Goal: Book appointment/travel/reservation

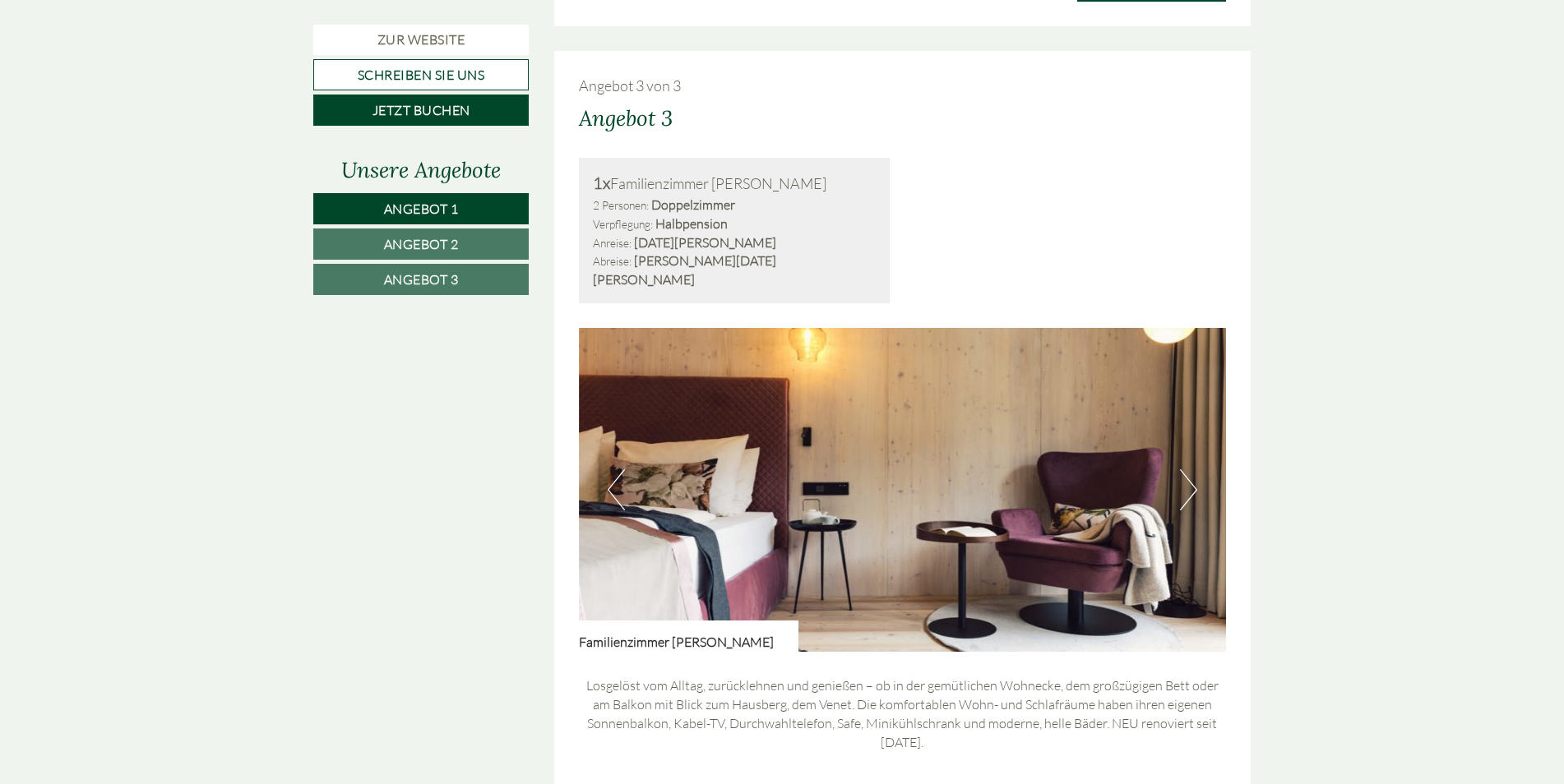
scroll to position [3124, 0]
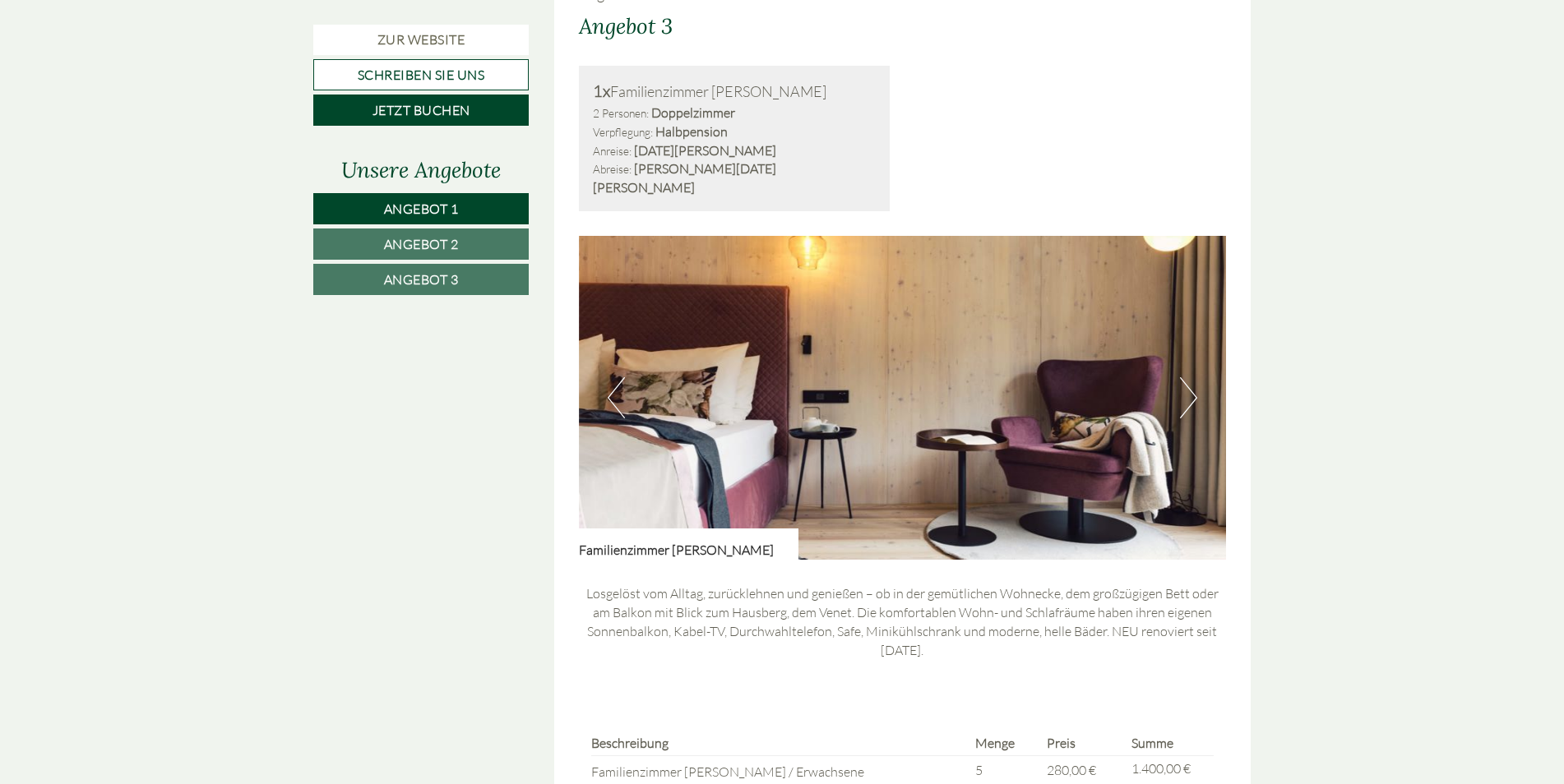
click at [1193, 377] on button "Next" at bounding box center [1189, 398] width 17 height 42
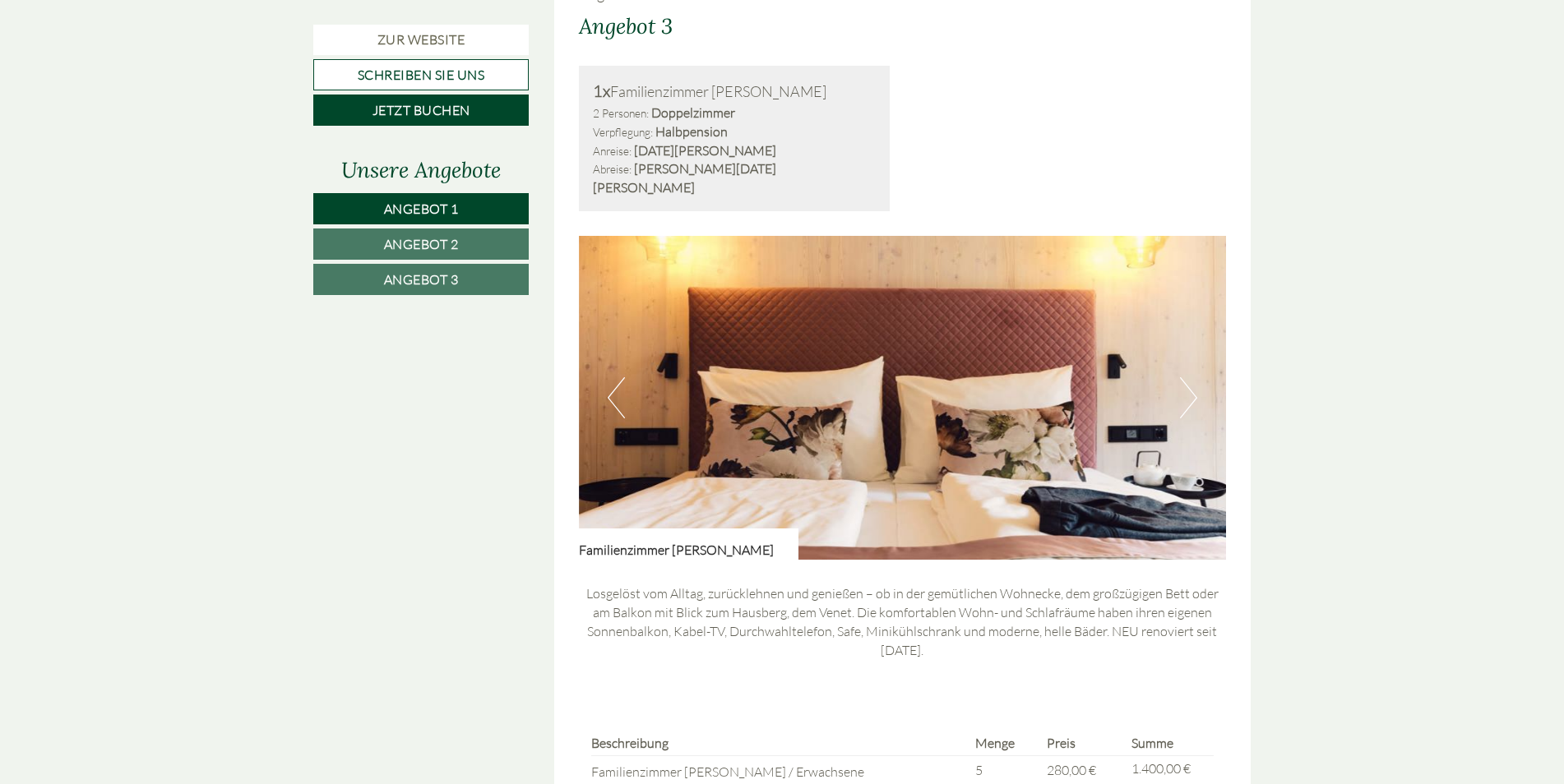
click at [1193, 377] on button "Next" at bounding box center [1189, 398] width 17 height 42
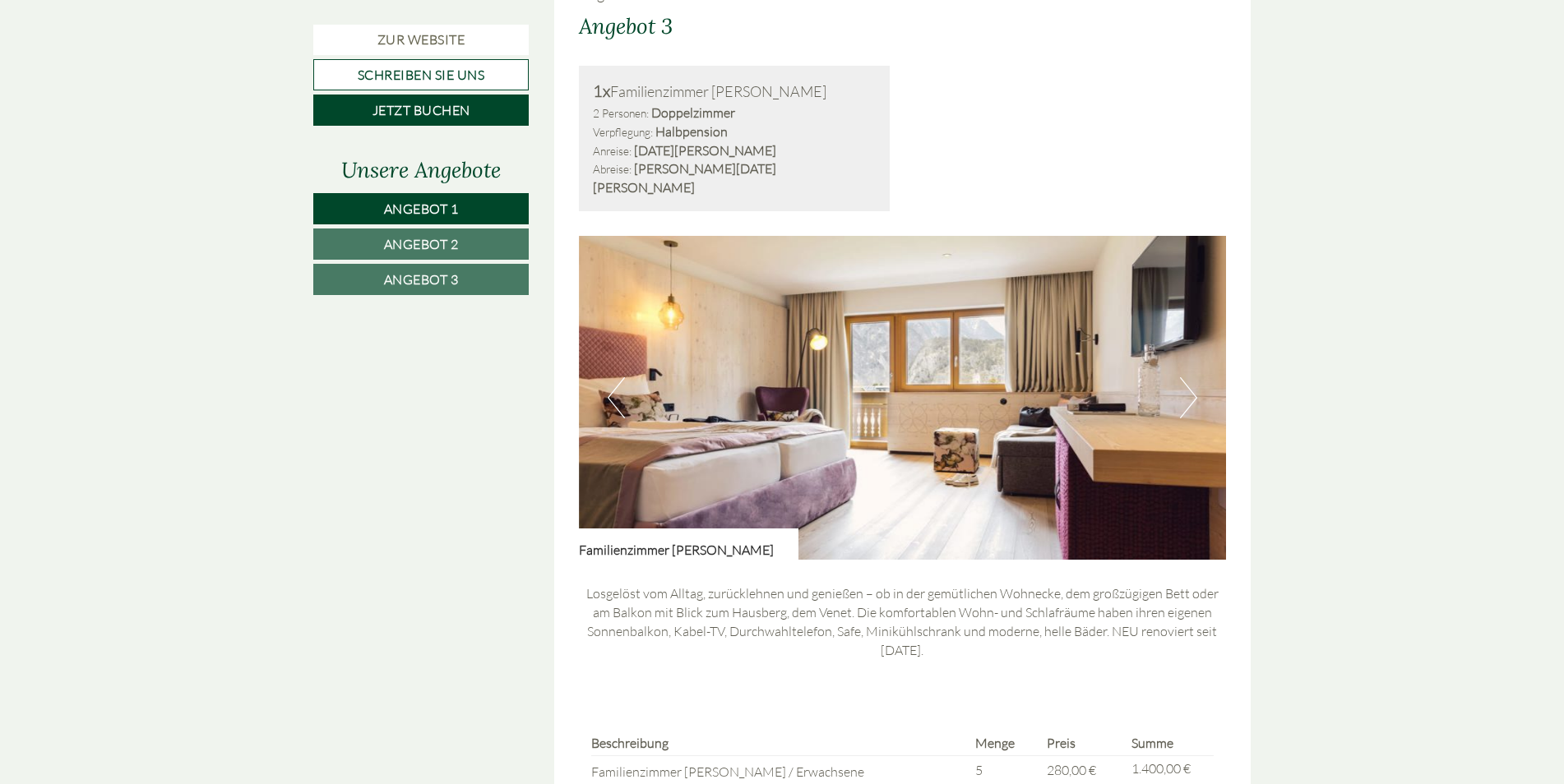
click at [1193, 377] on button "Next" at bounding box center [1189, 398] width 17 height 42
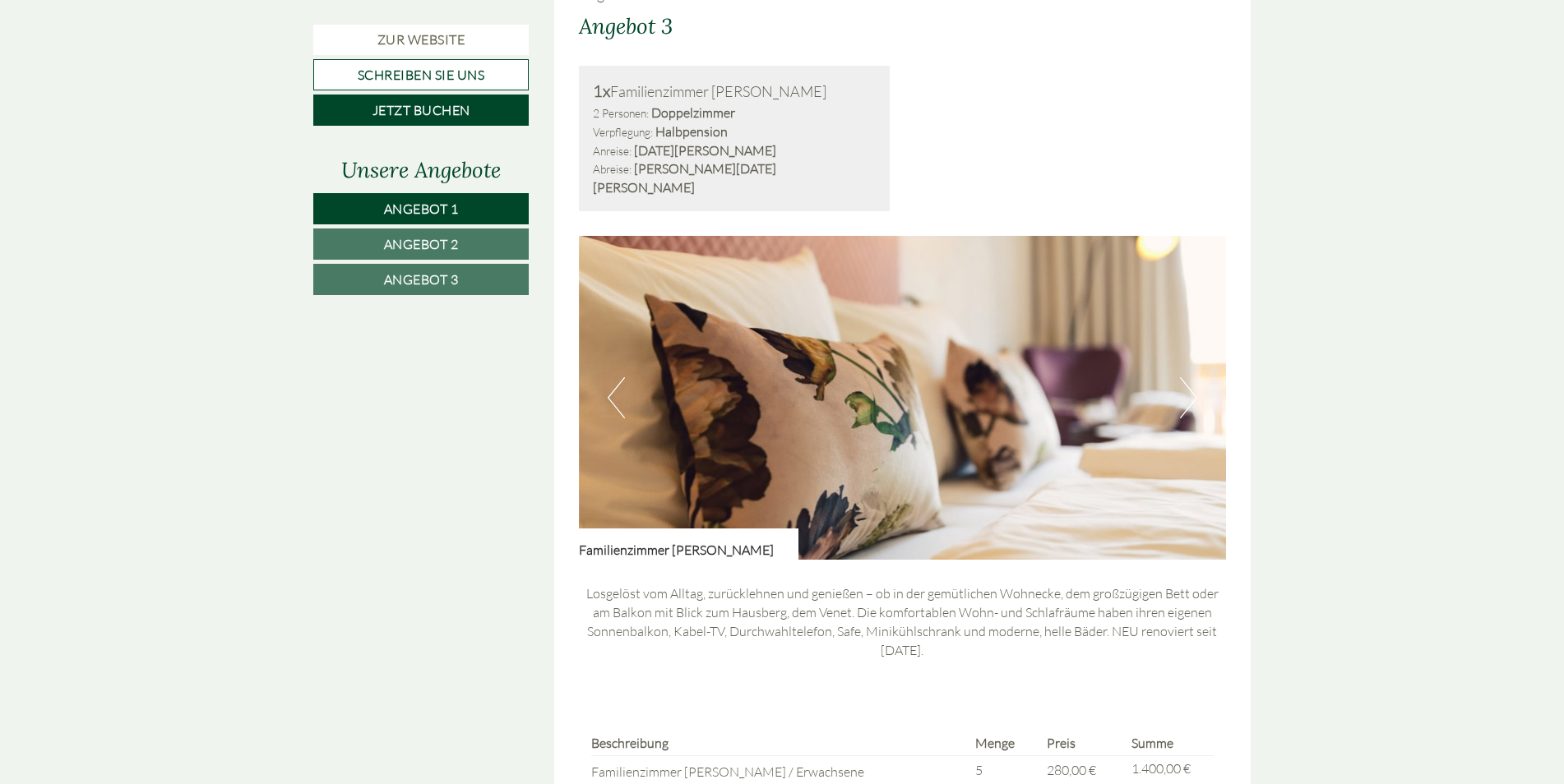
click at [1193, 377] on button "Next" at bounding box center [1189, 398] width 17 height 42
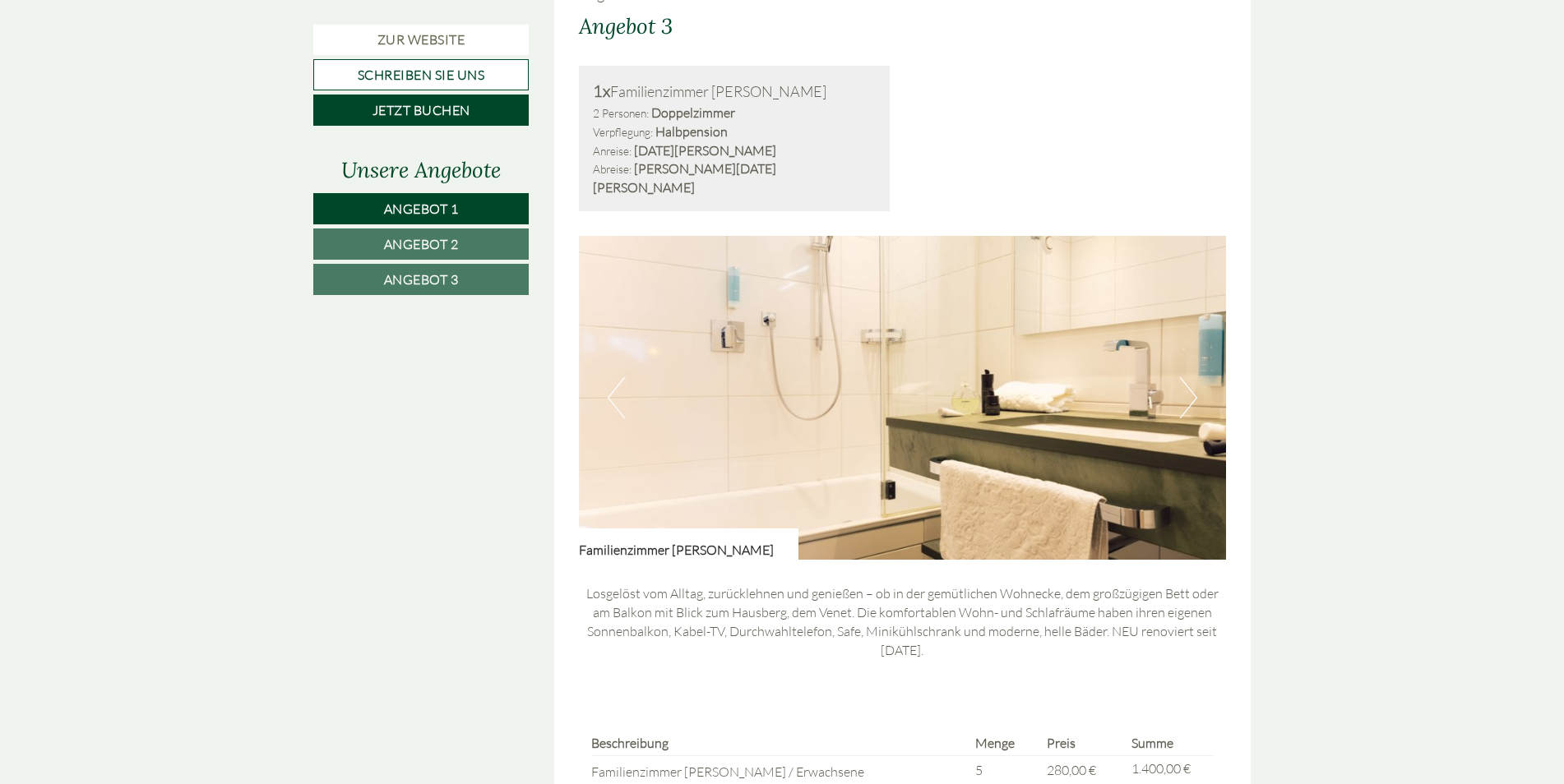
click at [1193, 377] on button "Next" at bounding box center [1189, 398] width 17 height 42
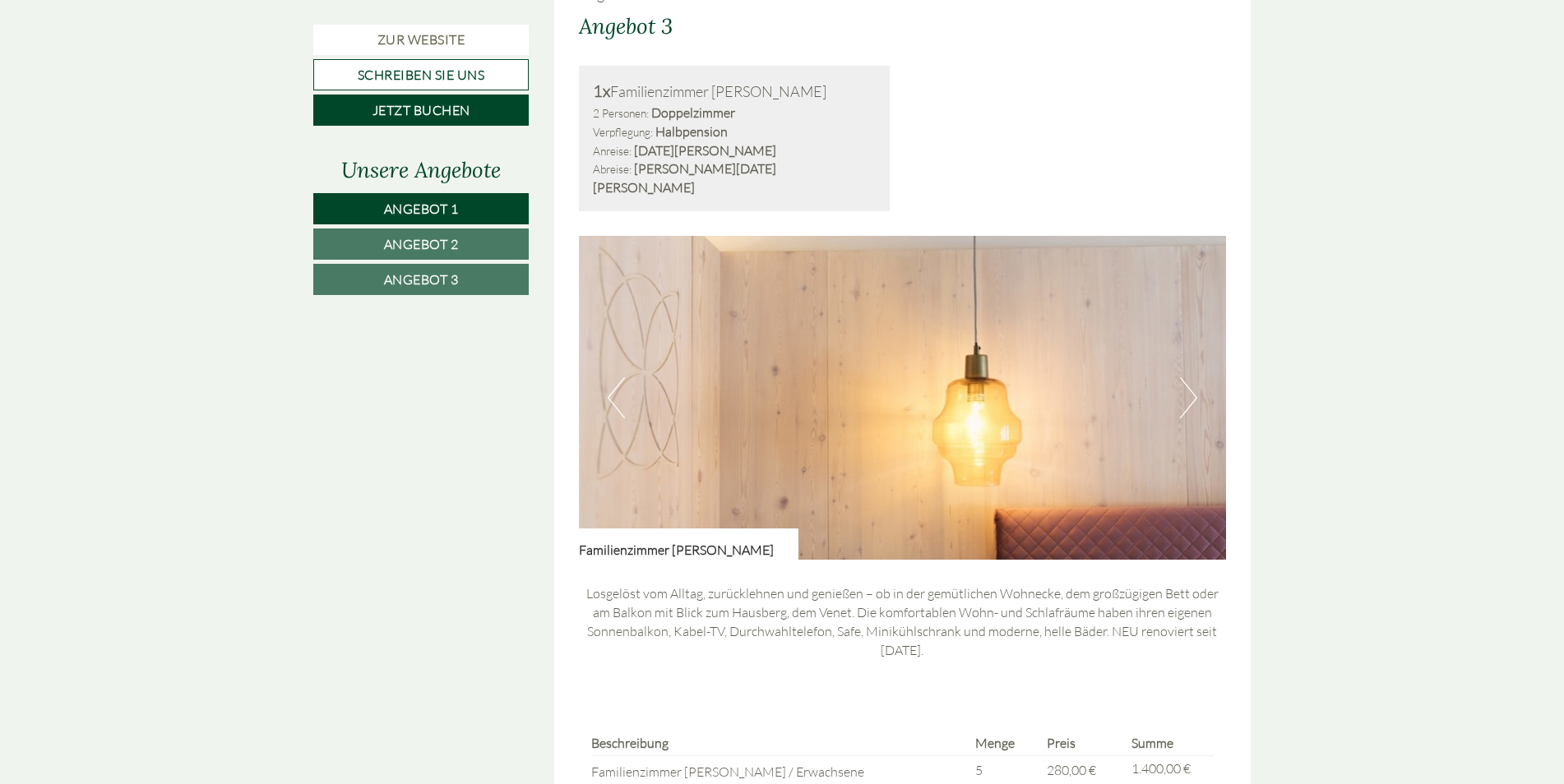
click at [1193, 377] on button "Next" at bounding box center [1189, 398] width 17 height 42
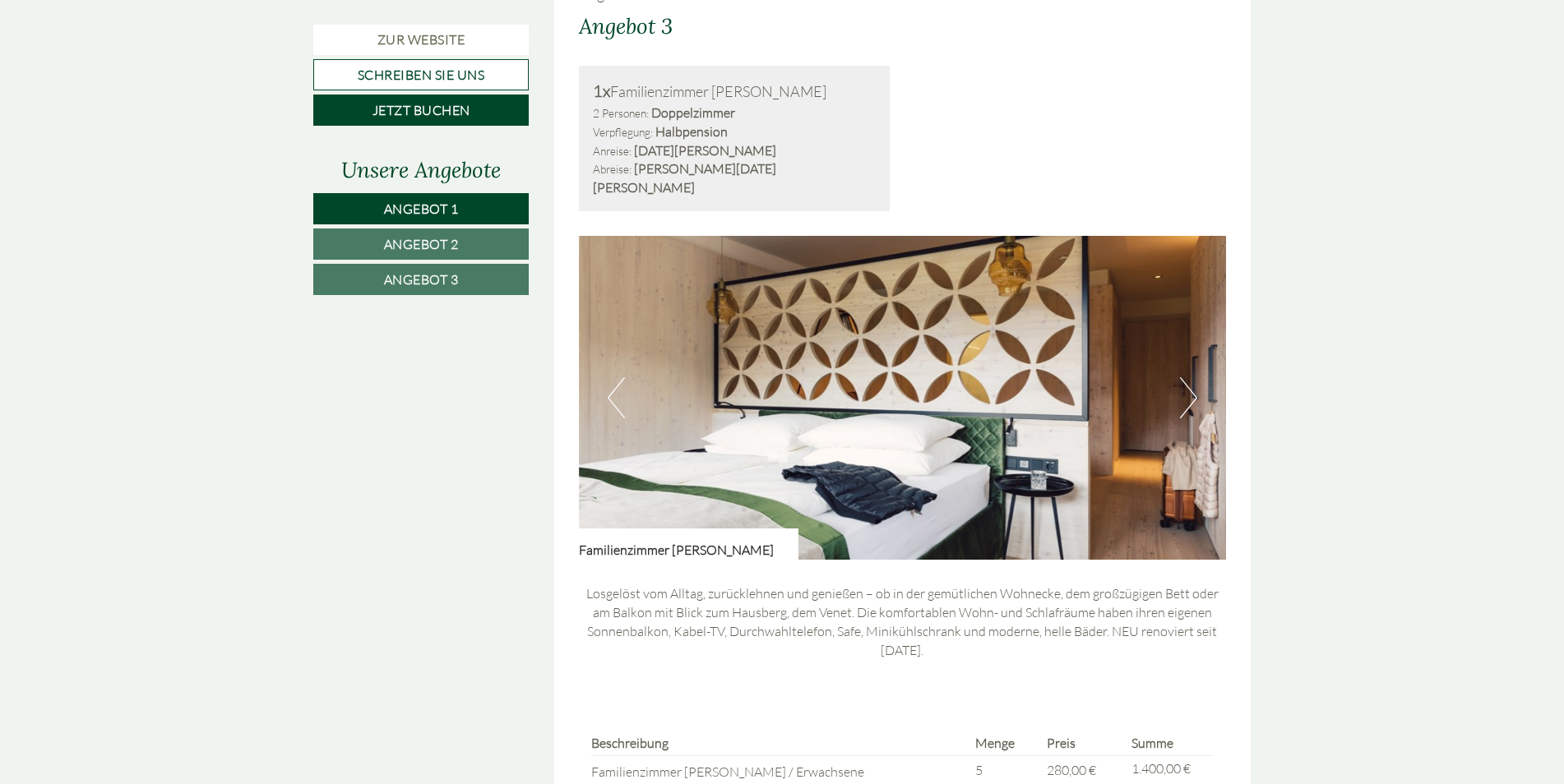
click at [1193, 377] on button "Next" at bounding box center [1189, 398] width 17 height 42
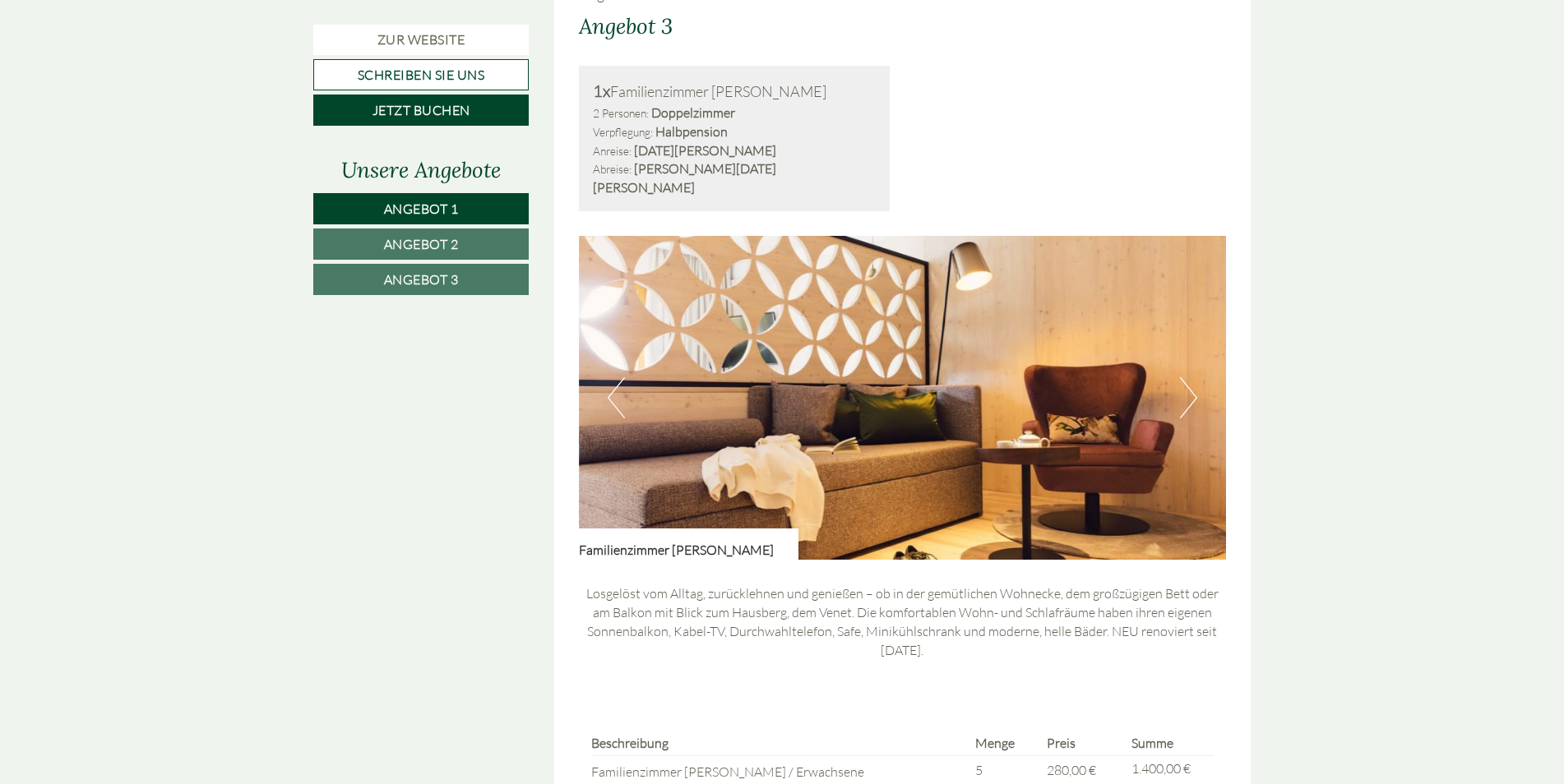
click at [1193, 377] on button "Next" at bounding box center [1189, 398] width 17 height 42
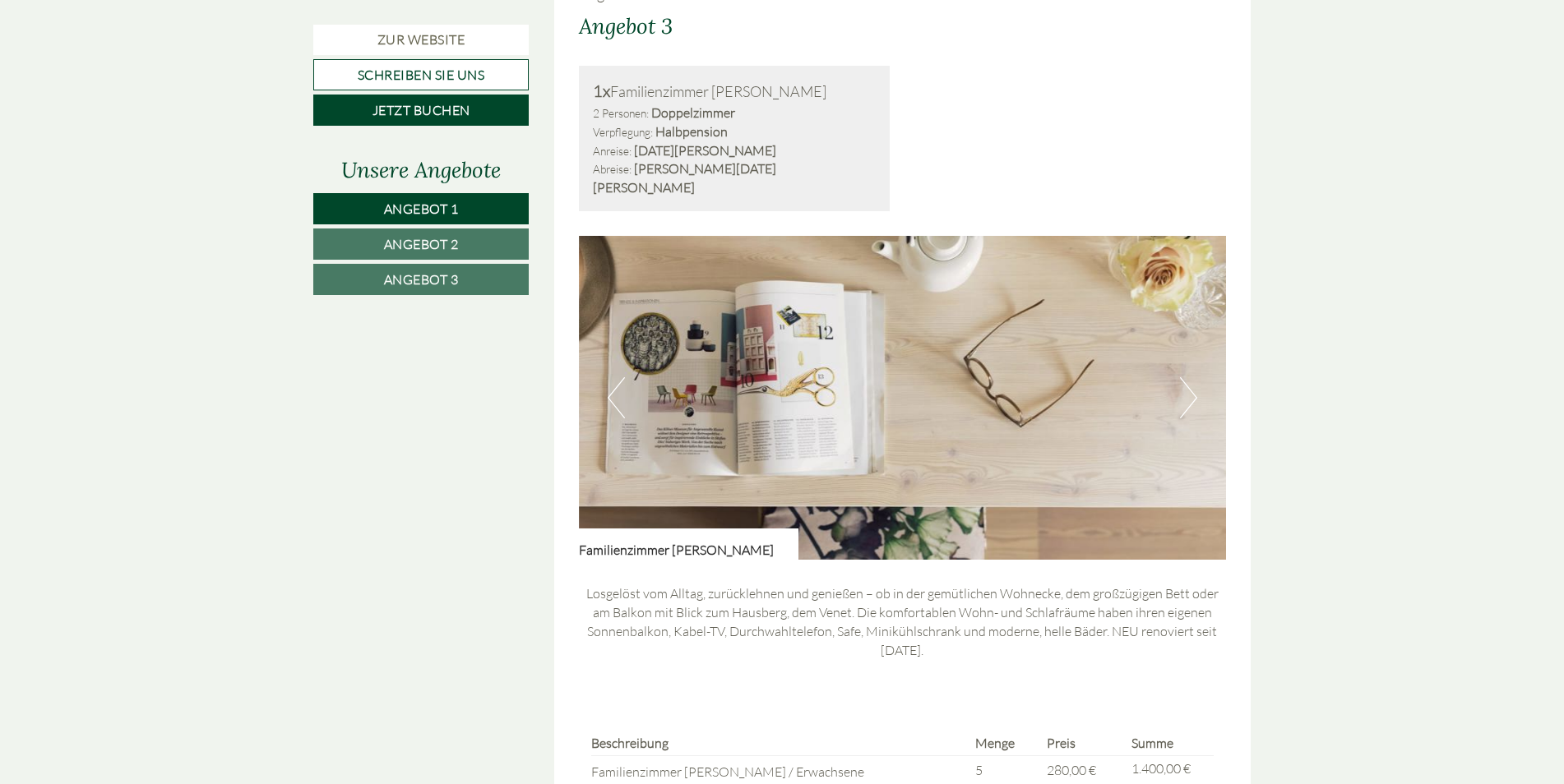
click at [1193, 377] on button "Next" at bounding box center [1189, 398] width 17 height 42
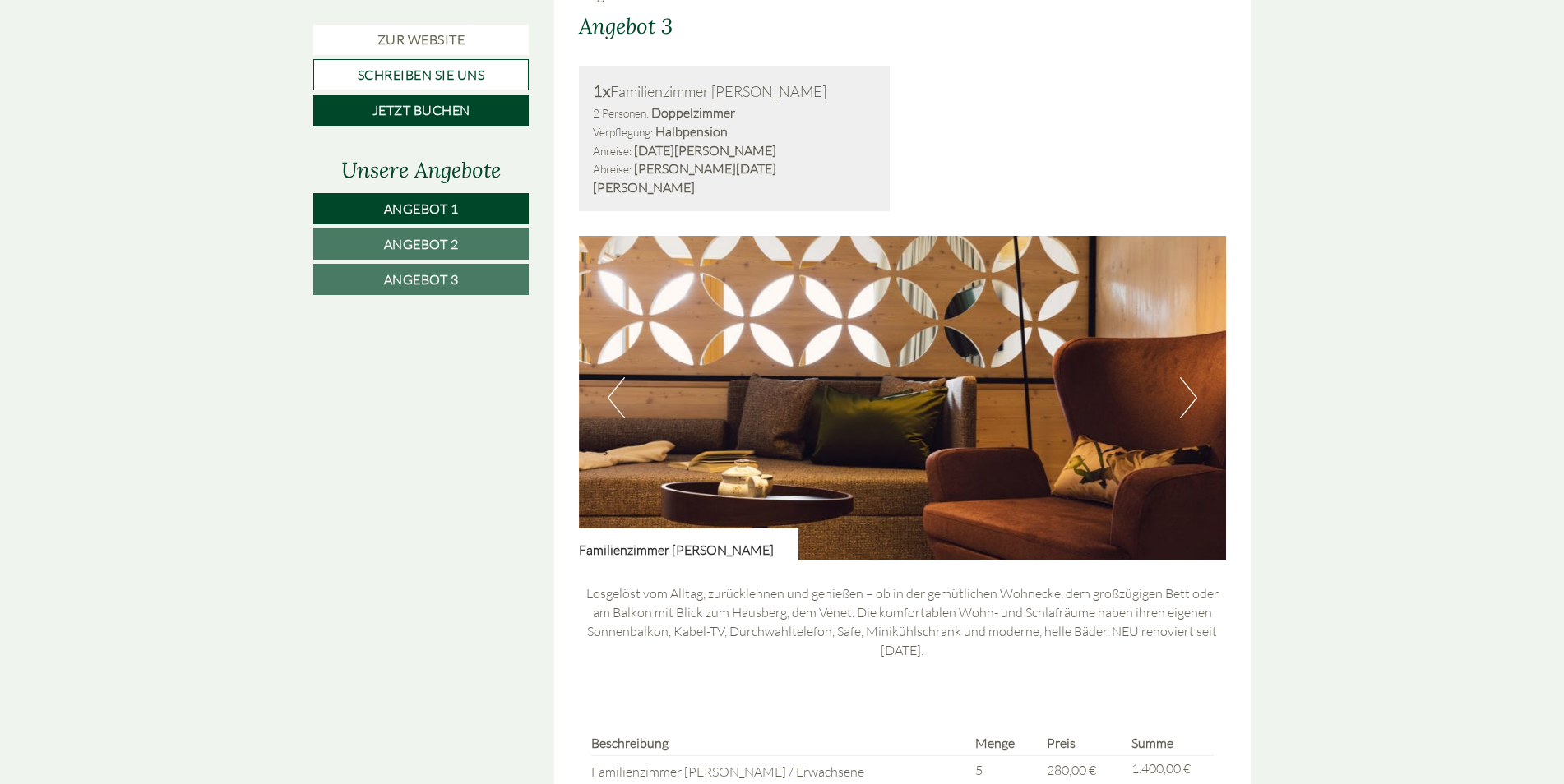
click at [1193, 377] on button "Next" at bounding box center [1189, 398] width 17 height 42
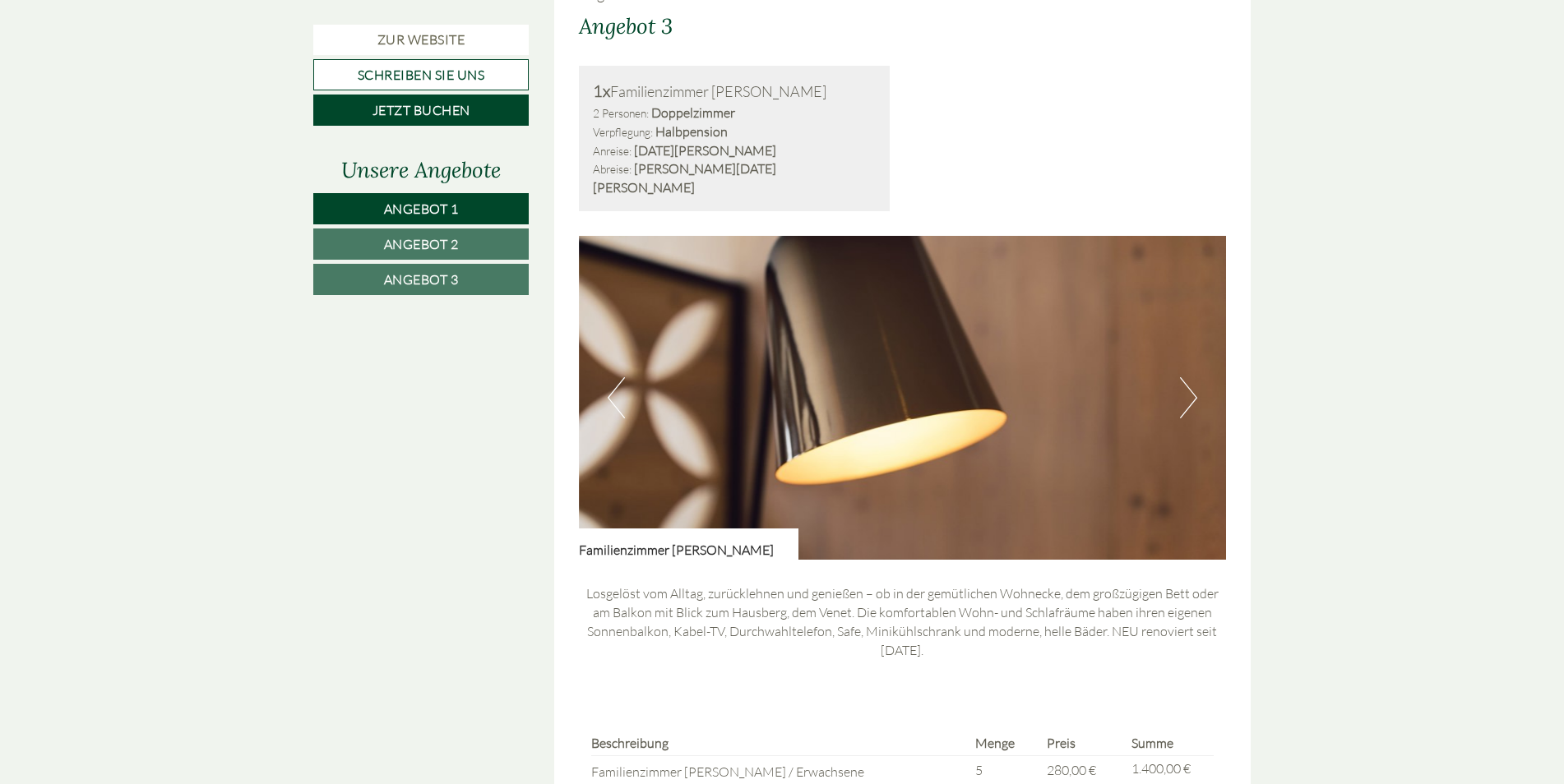
click at [1193, 377] on button "Next" at bounding box center [1189, 398] width 17 height 42
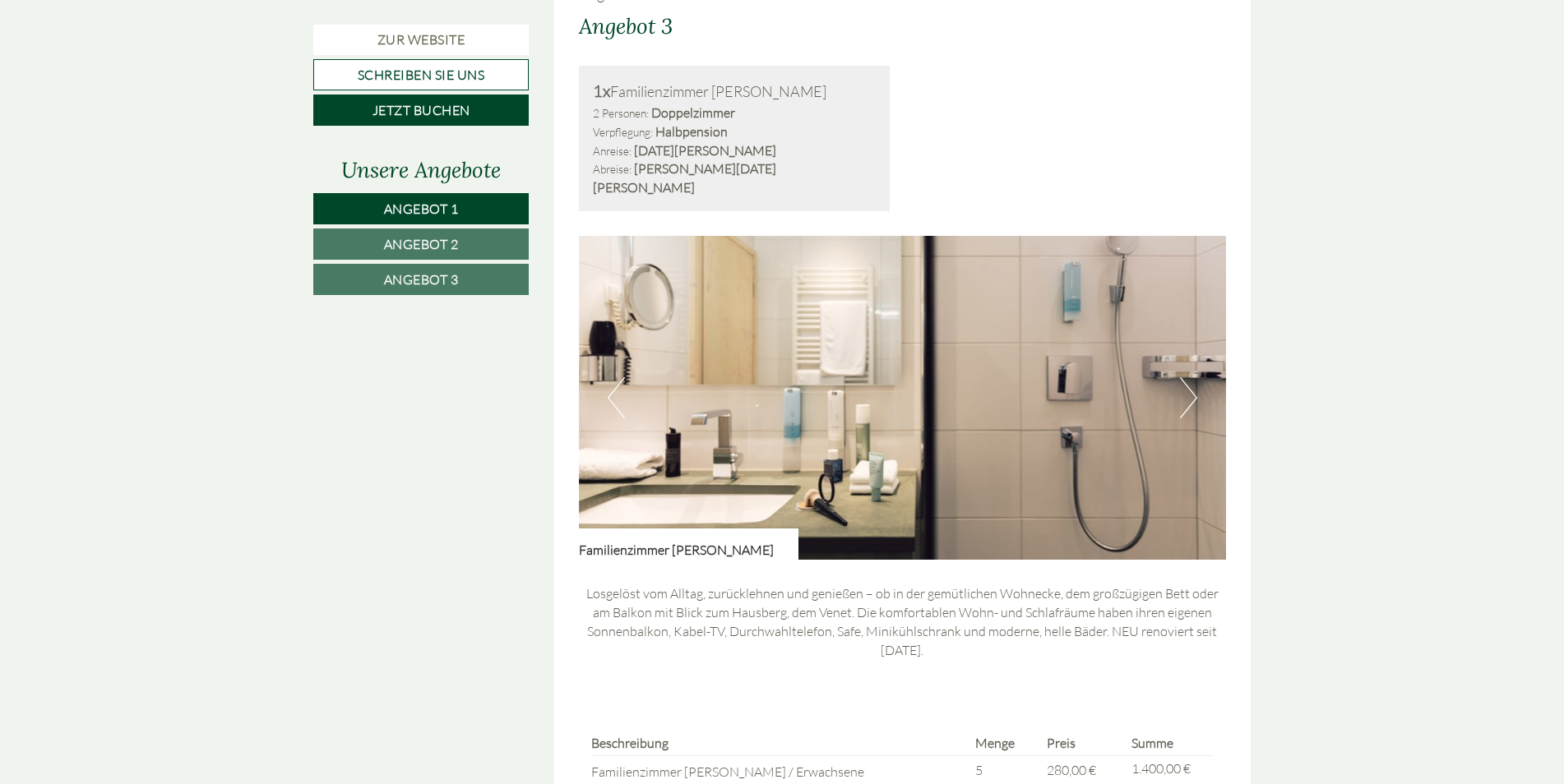
click at [1193, 377] on button "Next" at bounding box center [1189, 398] width 17 height 42
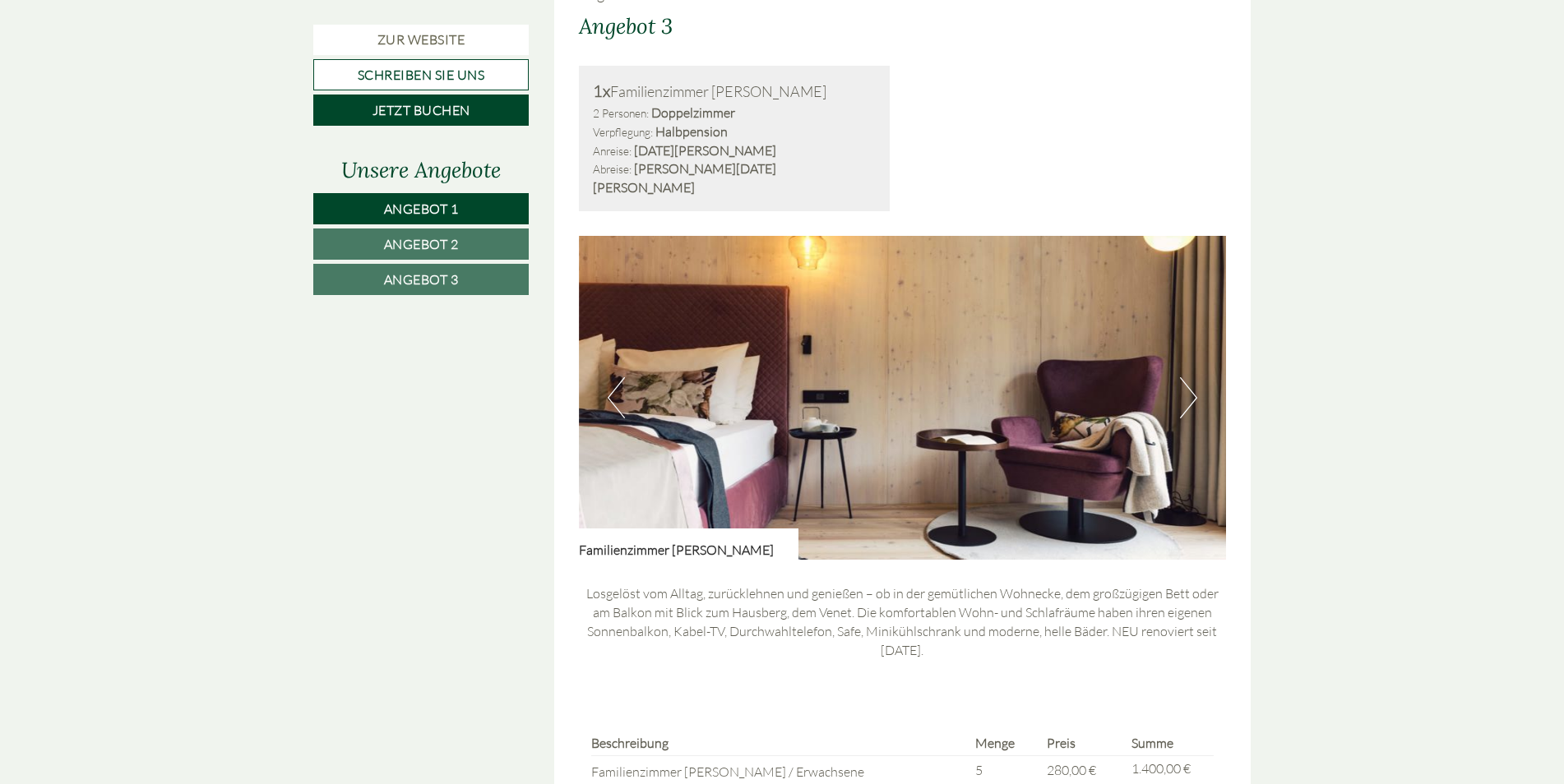
click at [1193, 377] on button "Next" at bounding box center [1189, 398] width 17 height 42
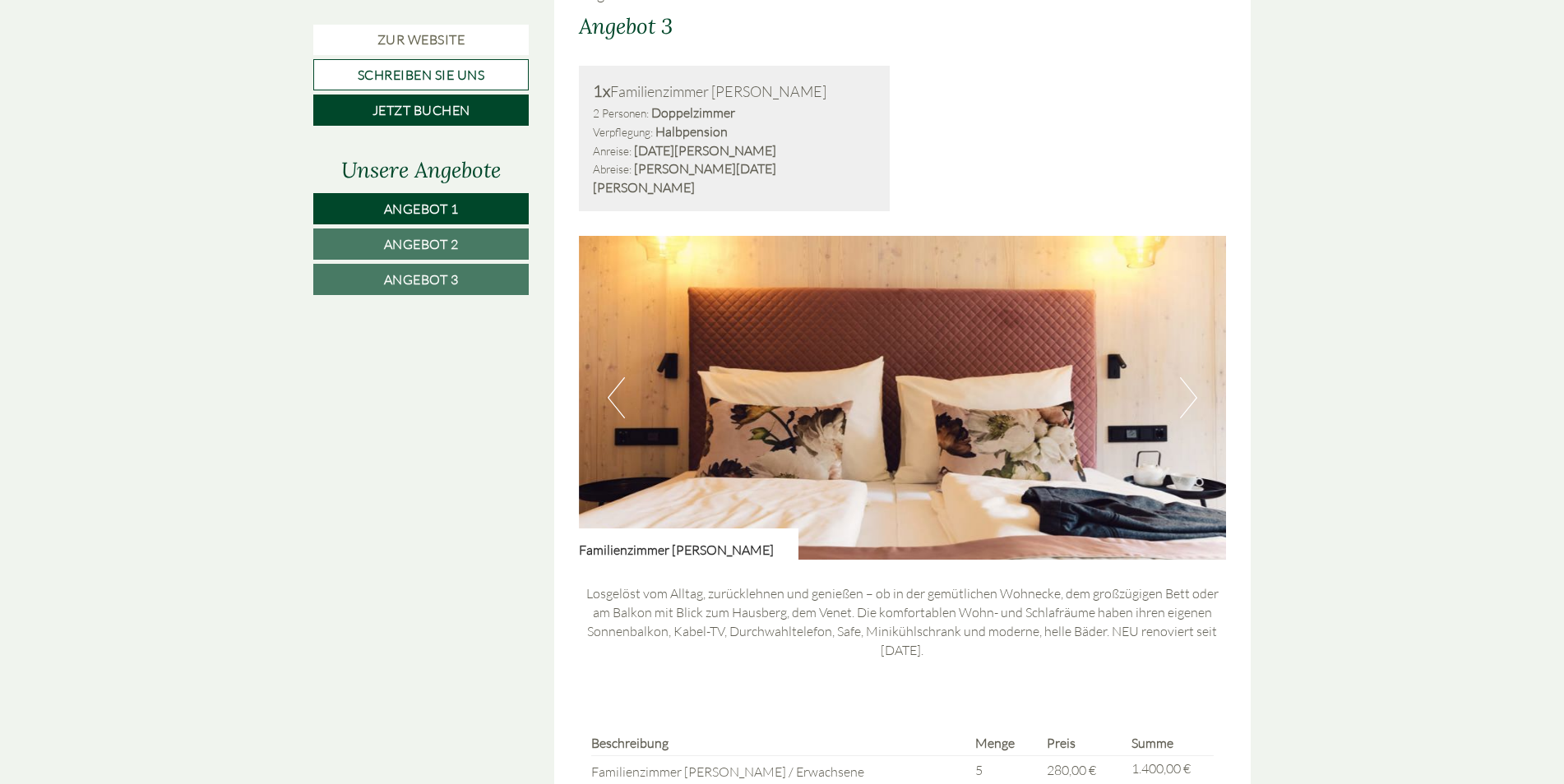
click at [1193, 377] on button "Next" at bounding box center [1189, 398] width 17 height 42
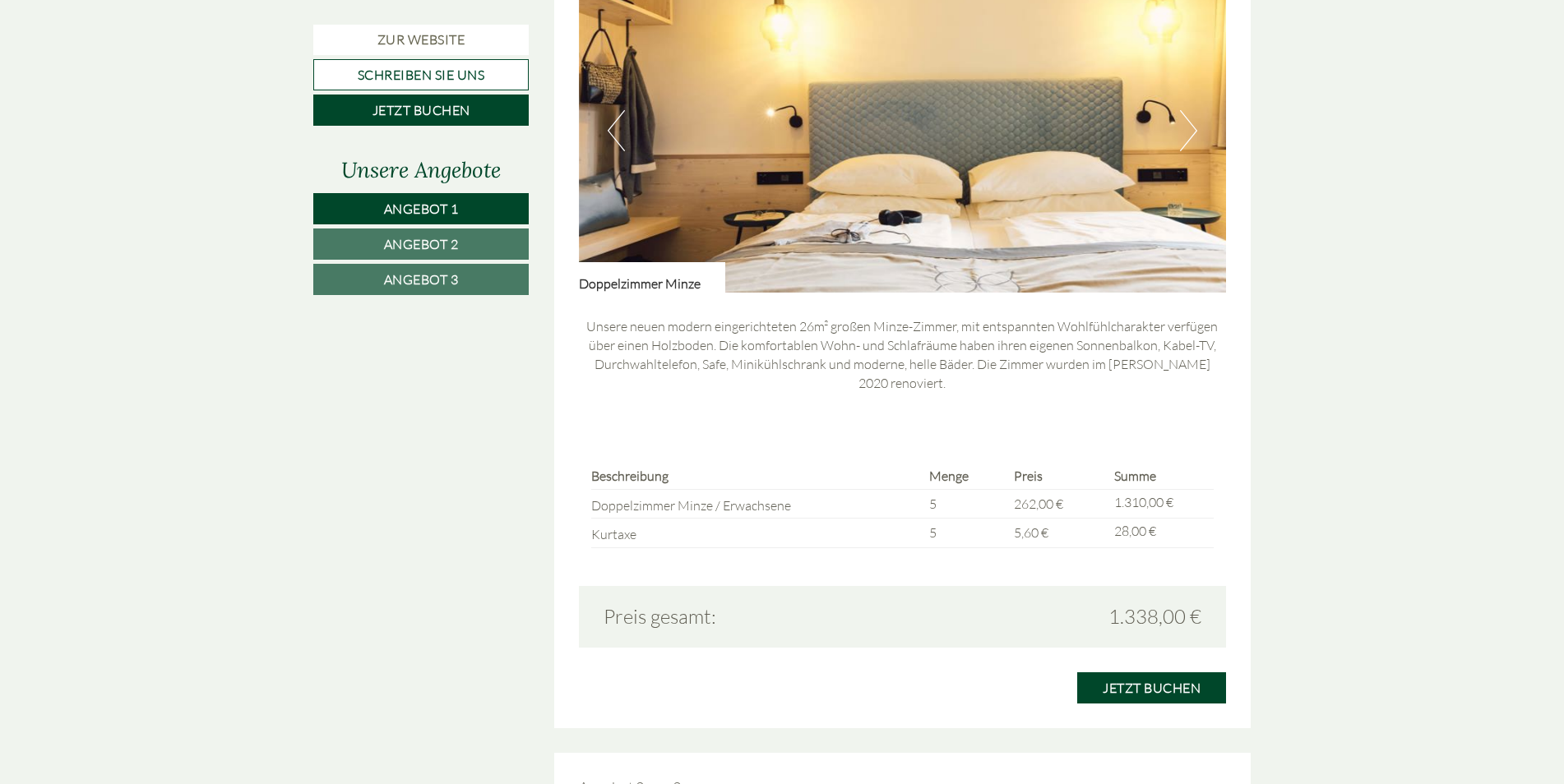
scroll to position [1315, 0]
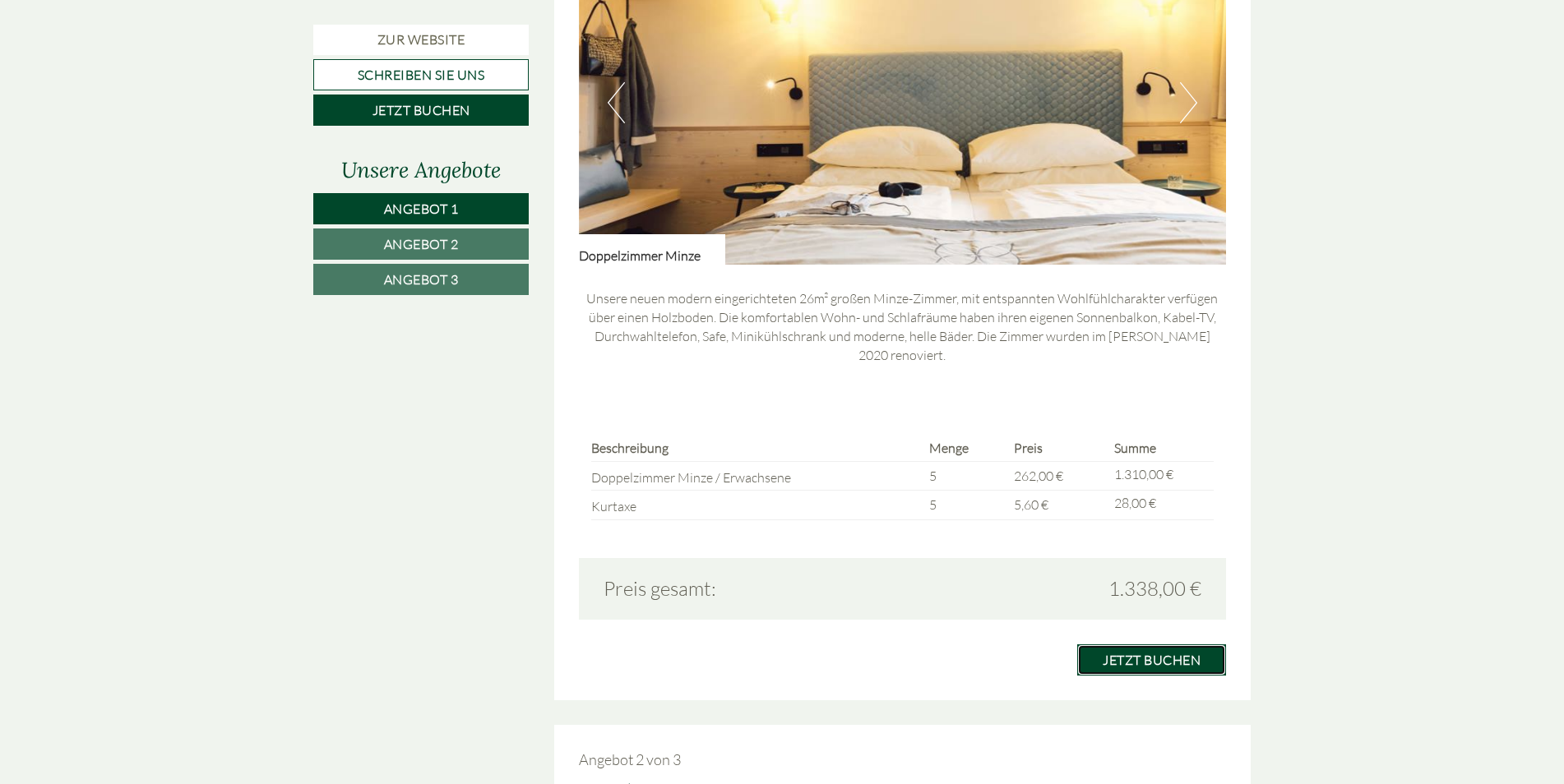
click at [1161, 644] on link "Jetzt buchen" at bounding box center [1152, 659] width 149 height 32
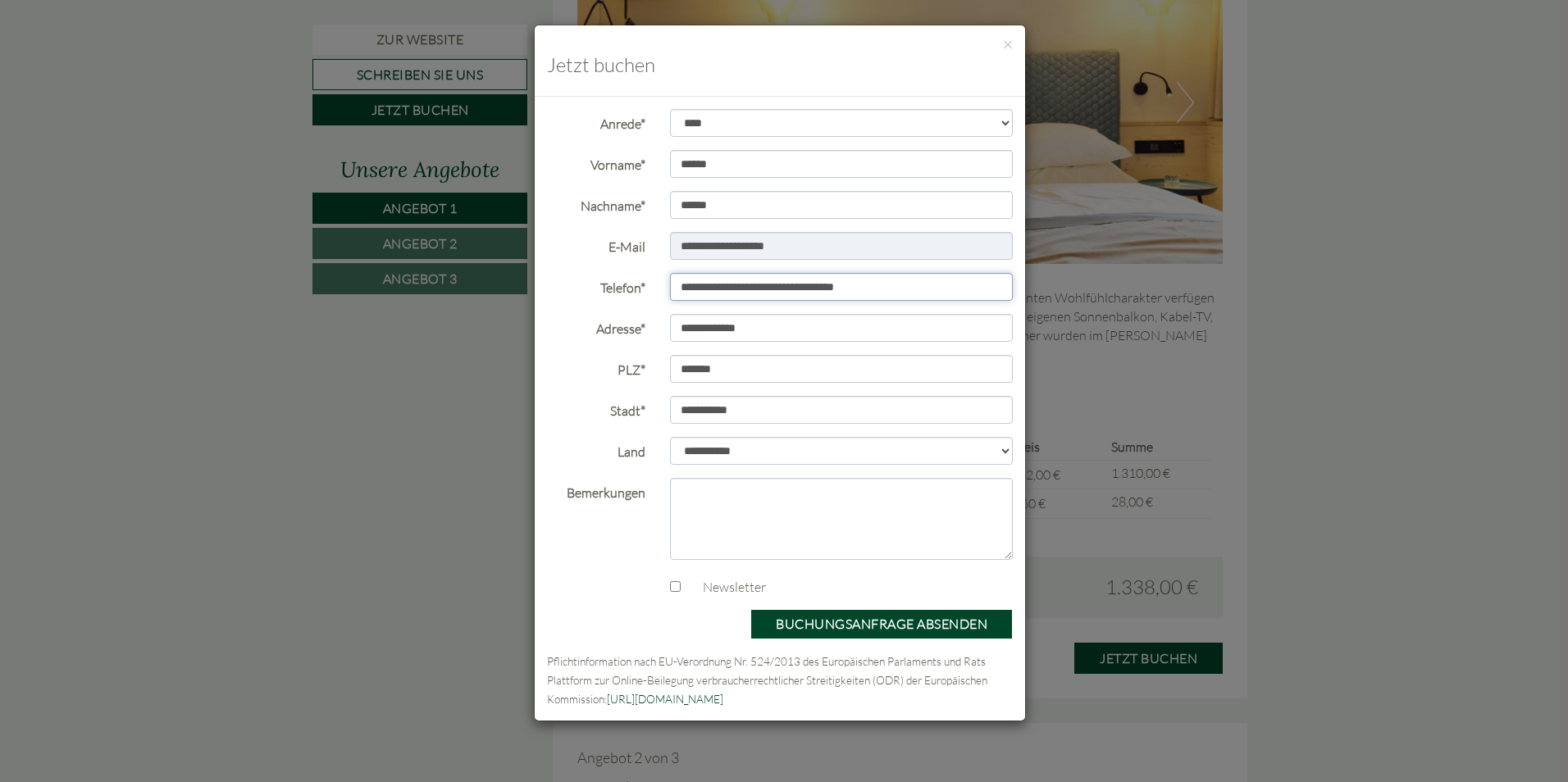
drag, startPoint x: 917, startPoint y: 291, endPoint x: 770, endPoint y: 289, distance: 147.0
click at [770, 289] on input "**********" at bounding box center [843, 286] width 344 height 28
type input "**********"
click at [908, 624] on button "Buchungsanfrage absenden" at bounding box center [882, 625] width 263 height 31
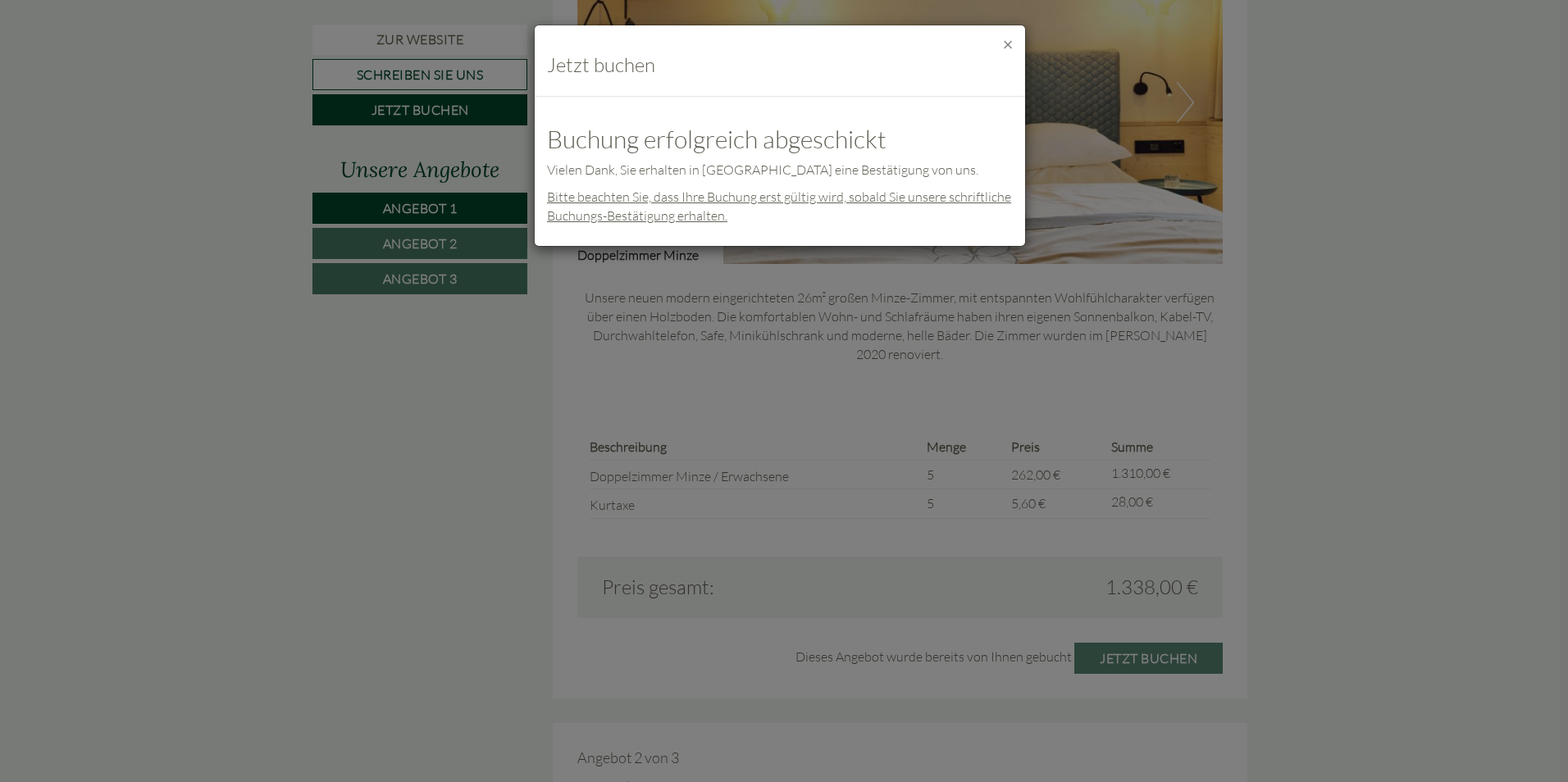
click at [1006, 46] on button "×" at bounding box center [1007, 44] width 10 height 17
